Goal: Information Seeking & Learning: Learn about a topic

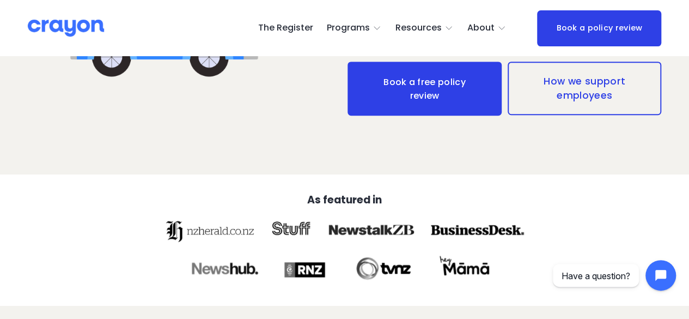
scroll to position [290, 0]
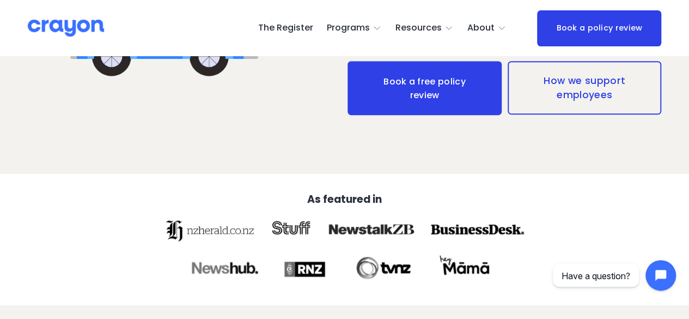
drag, startPoint x: 548, startPoint y: 100, endPoint x: 526, endPoint y: 90, distance: 23.7
click at [526, 90] on link "How we support employees" at bounding box center [585, 87] width 154 height 53
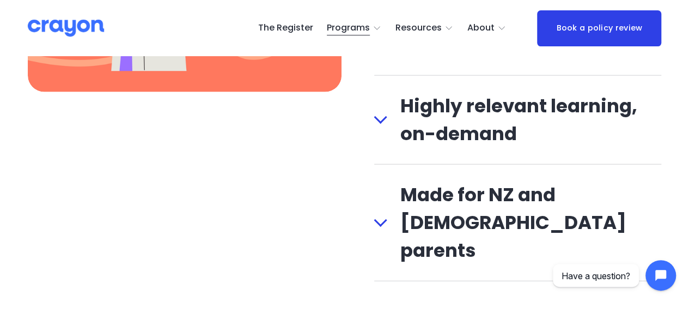
scroll to position [1249, 0]
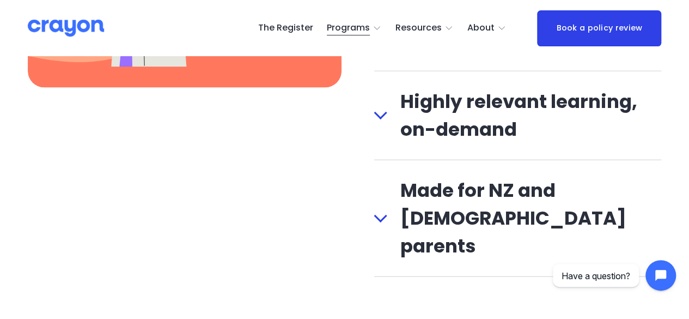
click at [385, 120] on div at bounding box center [380, 113] width 13 height 13
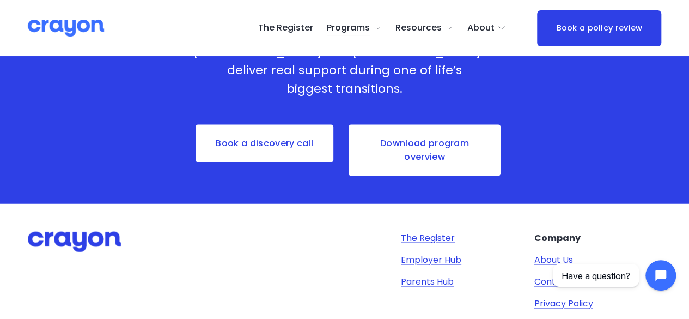
scroll to position [2900, 0]
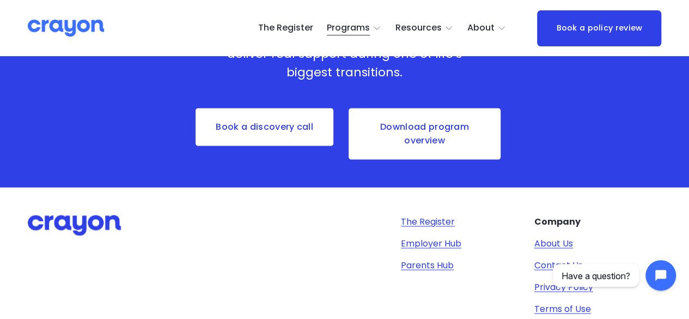
click at [0, 0] on span "Employer hub" at bounding box center [0, 0] width 0 height 0
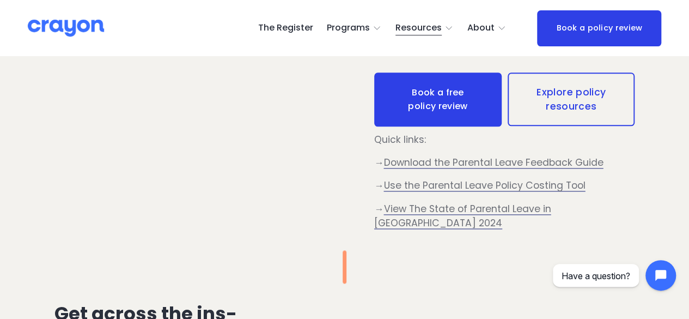
scroll to position [508, 0]
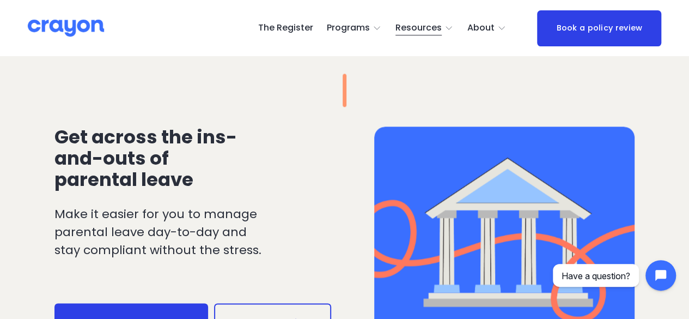
click at [284, 142] on div "Get across the ins-and-outs of parental leave Make it easier for you to manage …" at bounding box center [344, 300] width 689 height 387
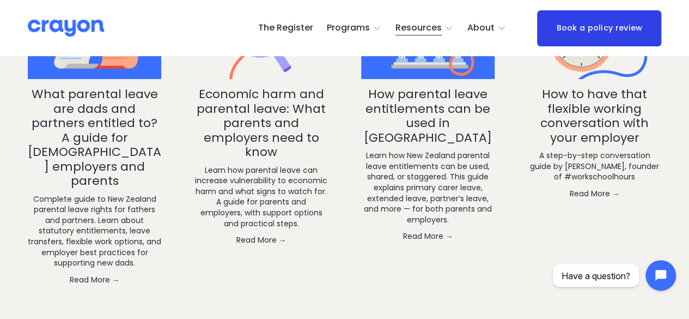
scroll to position [1763, 0]
